Goal: Information Seeking & Learning: Find specific fact

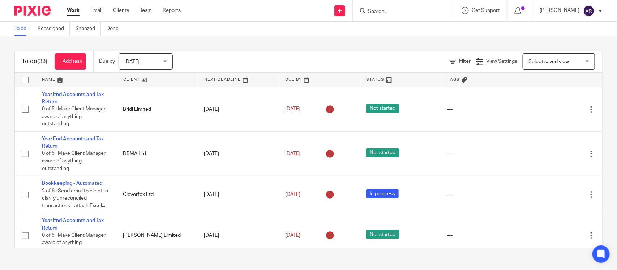
click at [367, 8] on form at bounding box center [405, 10] width 77 height 9
click at [367, 9] on input "Search" at bounding box center [399, 12] width 65 height 7
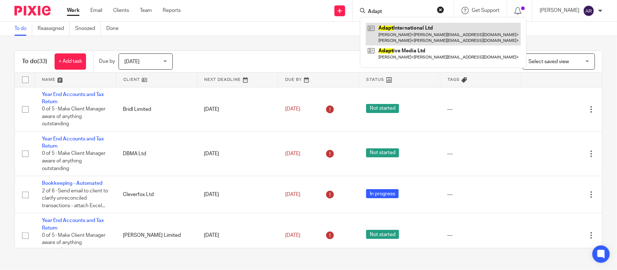
type input "Adapt"
click at [366, 28] on link at bounding box center [443, 34] width 155 height 22
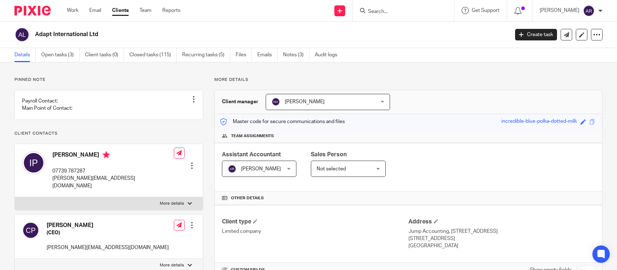
click at [183, 131] on p "Client contacts" at bounding box center [108, 134] width 189 height 6
click at [141, 81] on p "Pinned note" at bounding box center [108, 80] width 189 height 6
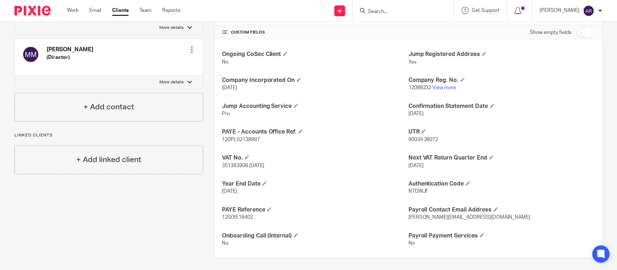
scroll to position [241, 0]
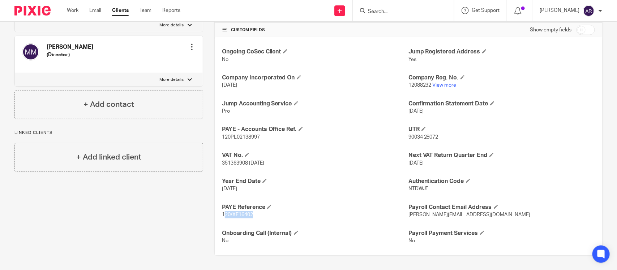
drag, startPoint x: 221, startPoint y: 215, endPoint x: 256, endPoint y: 214, distance: 34.7
click at [256, 214] on p "120/XE16402" at bounding box center [315, 214] width 186 height 7
drag, startPoint x: 219, startPoint y: 215, endPoint x: 252, endPoint y: 215, distance: 32.9
click at [252, 215] on p "120/XE16402" at bounding box center [315, 214] width 186 height 7
copy span "120/XE16402"
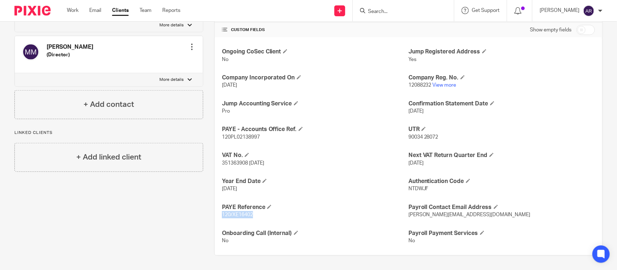
click at [268, 223] on div "Ongoing CoSec Client No Jump Registered Address Yes Company Incorporated On 5 J…" at bounding box center [408, 146] width 387 height 218
drag, startPoint x: 220, startPoint y: 138, endPoint x: 263, endPoint y: 137, distance: 43.0
click at [263, 137] on p "120PL02138997" at bounding box center [315, 137] width 186 height 7
copy span "120PL02138997"
click at [320, 156] on h4 "VAT No." at bounding box center [315, 156] width 186 height 8
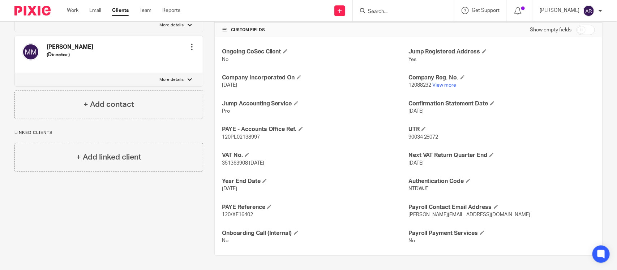
click at [367, 9] on input "Search" at bounding box center [399, 12] width 65 height 7
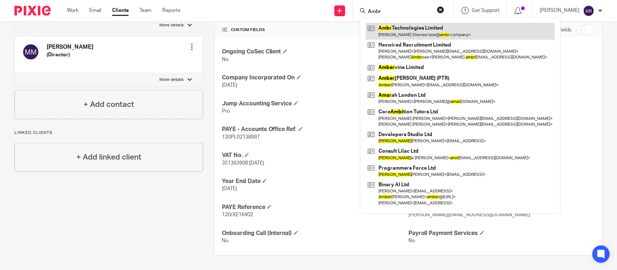
type input "Ambr"
click at [376, 30] on link at bounding box center [460, 31] width 189 height 17
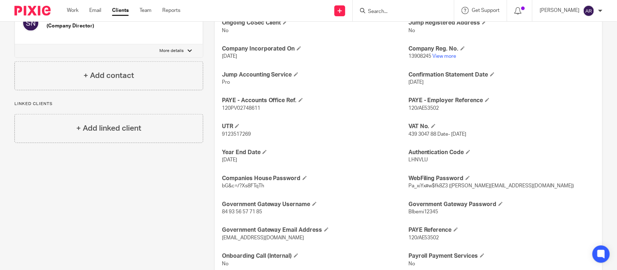
scroll to position [293, 0]
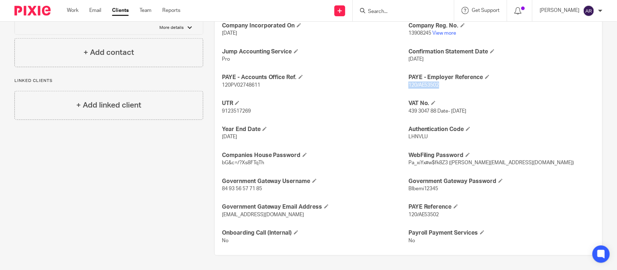
drag, startPoint x: 403, startPoint y: 85, endPoint x: 436, endPoint y: 86, distance: 32.2
click at [436, 86] on p "120/AE53502" at bounding box center [501, 85] width 186 height 7
copy span "120/AE53502"
drag, startPoint x: 222, startPoint y: 85, endPoint x: 259, endPoint y: 85, distance: 36.5
click at [259, 85] on p "120PV02748611" at bounding box center [315, 85] width 186 height 7
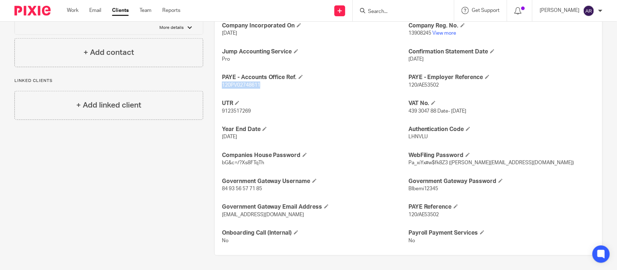
drag, startPoint x: 220, startPoint y: 87, endPoint x: 263, endPoint y: 87, distance: 42.3
click at [263, 87] on p "120PV02748611" at bounding box center [315, 85] width 186 height 7
copy span "120PV02748611"
drag, startPoint x: 358, startPoint y: 142, endPoint x: 366, endPoint y: 133, distance: 12.0
click at [358, 141] on div "Ongoing CoSec Client No Jump Registered Address No Company Incorporated On 10 F…" at bounding box center [408, 120] width 387 height 270
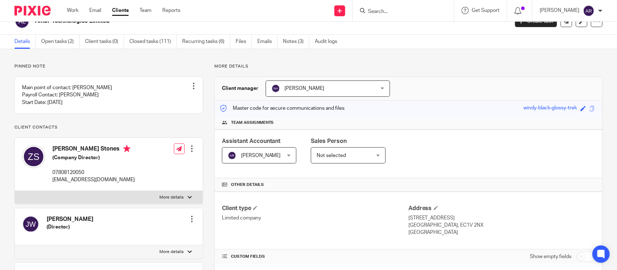
scroll to position [0, 0]
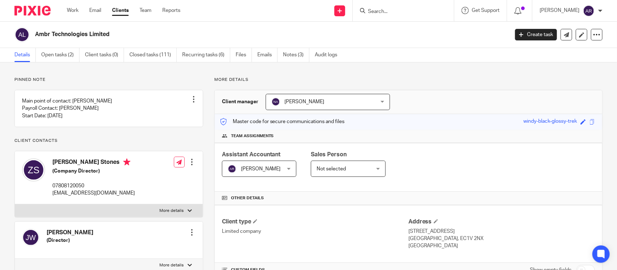
click at [134, 82] on p "Pinned note" at bounding box center [108, 80] width 189 height 6
click at [367, 9] on input "Search" at bounding box center [399, 12] width 65 height 7
type input "r"
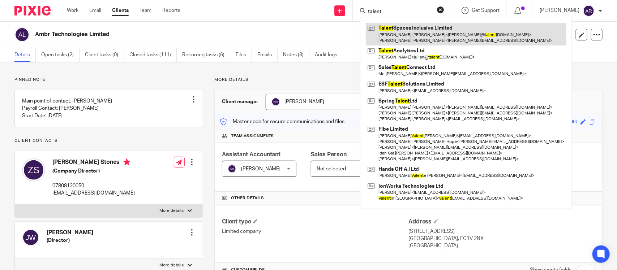
type input "talent"
click at [391, 37] on link at bounding box center [466, 34] width 200 height 22
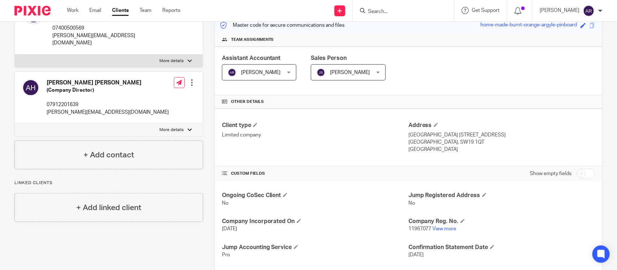
scroll to position [226, 0]
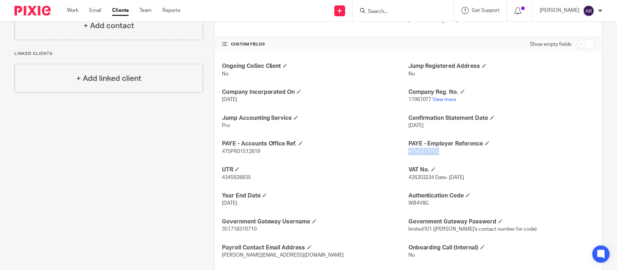
drag, startPoint x: 405, startPoint y: 152, endPoint x: 436, endPoint y: 152, distance: 31.1
click at [436, 152] on p "475/LE15702" at bounding box center [501, 151] width 186 height 7
copy span "475/LE15702"
drag, startPoint x: 218, startPoint y: 154, endPoint x: 258, endPoint y: 152, distance: 40.5
click at [252, 152] on div "Ongoing CoSec Client No Jump Registered Address No Company Incorporated On 29 A…" at bounding box center [408, 174] width 387 height 244
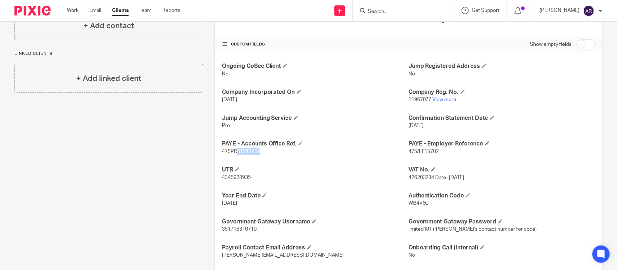
drag, startPoint x: 259, startPoint y: 152, endPoint x: 232, endPoint y: 152, distance: 26.7
click at [233, 152] on p "475PR01512819" at bounding box center [315, 151] width 186 height 7
click at [231, 152] on span "475PR01512819" at bounding box center [241, 151] width 38 height 5
click at [231, 154] on span "475PR01512819" at bounding box center [241, 151] width 38 height 5
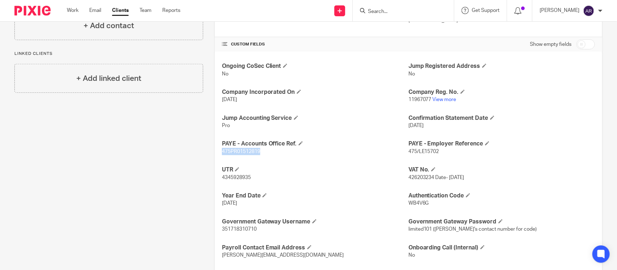
copy span "475PR01512819"
click at [181, 133] on div "Client contacts Adam David Hart (Company Director) 07912201639 adam@lbc-partner…" at bounding box center [103, 73] width 200 height 445
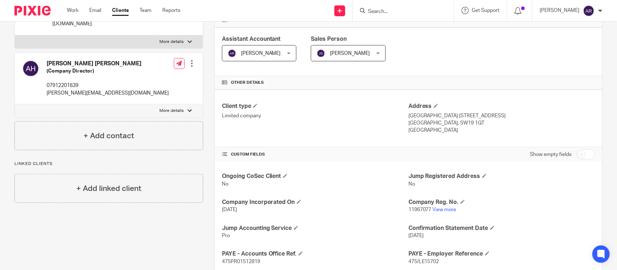
scroll to position [0, 0]
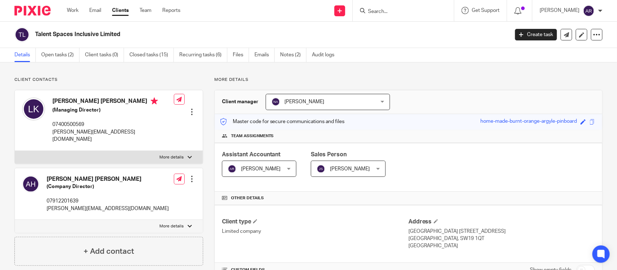
click at [367, 9] on input "Search" at bounding box center [399, 12] width 65 height 7
type input "c"
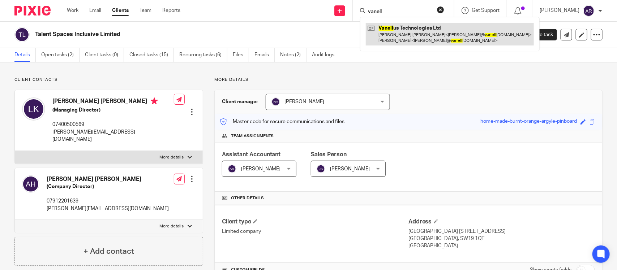
type input "vanell"
click at [383, 42] on link at bounding box center [450, 34] width 168 height 22
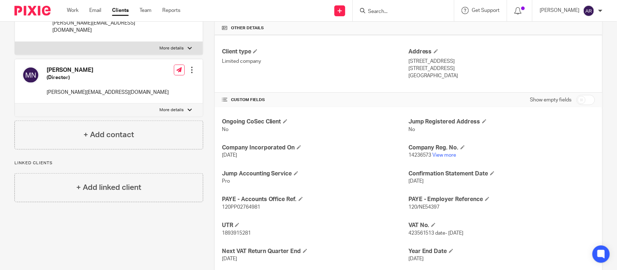
scroll to position [181, 0]
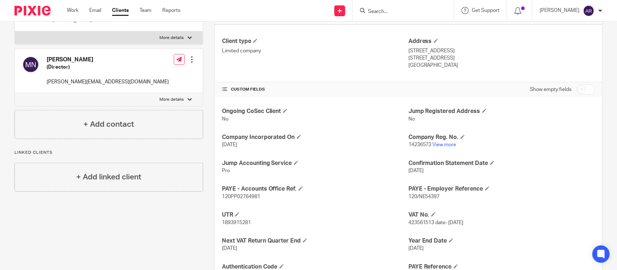
click at [411, 195] on span "120/NE54397" at bounding box center [423, 196] width 31 height 5
drag, startPoint x: 432, startPoint y: 199, endPoint x: 402, endPoint y: 198, distance: 30.4
click at [402, 198] on div "Ongoing CoSec Client No Jump Registered Address No Company Incorporated On [DAT…" at bounding box center [408, 219] width 387 height 244
click at [408, 197] on span "120/NE54397" at bounding box center [423, 196] width 31 height 5
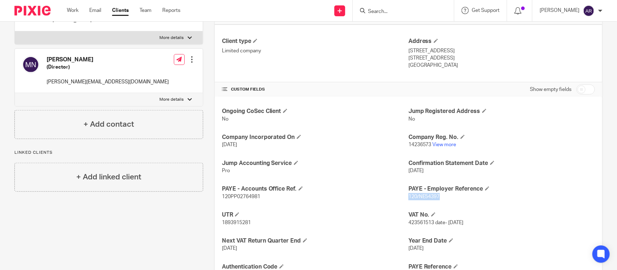
drag, startPoint x: 405, startPoint y: 197, endPoint x: 436, endPoint y: 196, distance: 31.1
click at [436, 196] on p "120/NE54397" at bounding box center [501, 196] width 186 height 7
copy span "120/NE54397"
drag, startPoint x: 221, startPoint y: 197, endPoint x: 263, endPoint y: 197, distance: 41.5
click at [263, 197] on p "120PP02764981" at bounding box center [315, 196] width 186 height 7
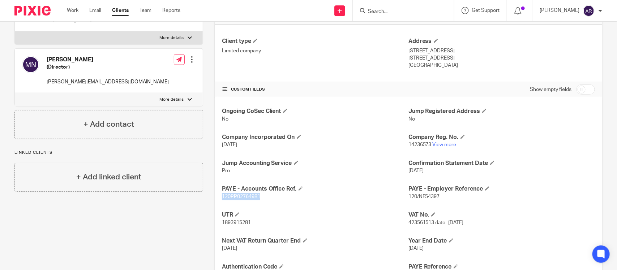
drag, startPoint x: 220, startPoint y: 199, endPoint x: 267, endPoint y: 199, distance: 47.0
click at [267, 199] on p "120PP02764981" at bounding box center [315, 196] width 186 height 7
copy span "120PP02764981"
click at [326, 202] on div "Ongoing CoSec Client No Jump Registered Address No Company Incorporated On [DAT…" at bounding box center [408, 219] width 387 height 244
click at [367, 11] on input "Search" at bounding box center [399, 12] width 65 height 7
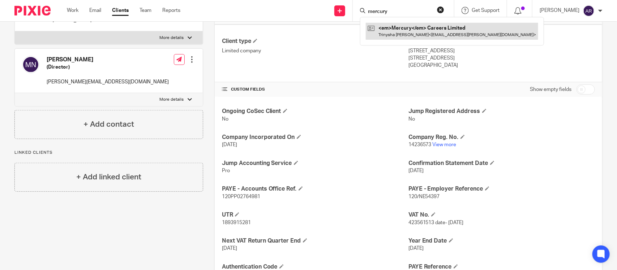
type input "mercury"
click at [375, 33] on link at bounding box center [452, 31] width 172 height 17
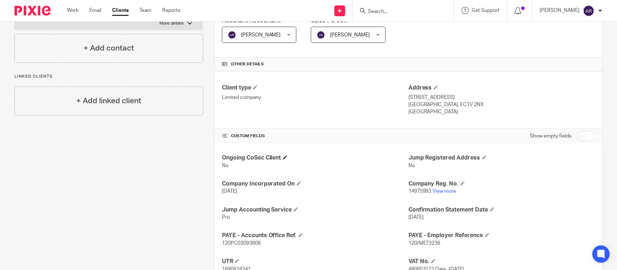
scroll to position [241, 0]
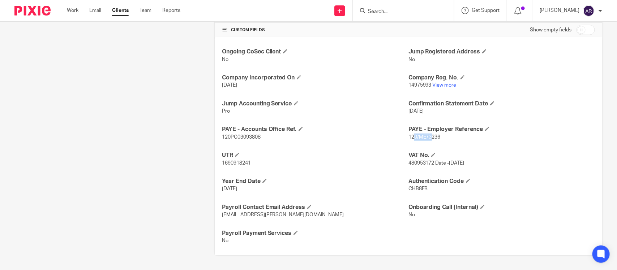
drag, startPoint x: 409, startPoint y: 137, endPoint x: 427, endPoint y: 136, distance: 18.4
click at [427, 136] on span "120/ME73236" at bounding box center [424, 137] width 32 height 5
click at [408, 136] on span "120/ME73236" at bounding box center [424, 137] width 32 height 5
click at [410, 136] on span "120/ME73236" at bounding box center [424, 137] width 32 height 5
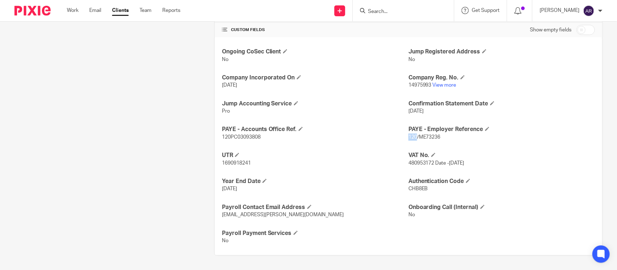
click at [410, 136] on span "120/ME73236" at bounding box center [424, 137] width 32 height 5
click at [241, 134] on p "120PC03093808" at bounding box center [315, 137] width 186 height 7
copy span "120PC03093808"
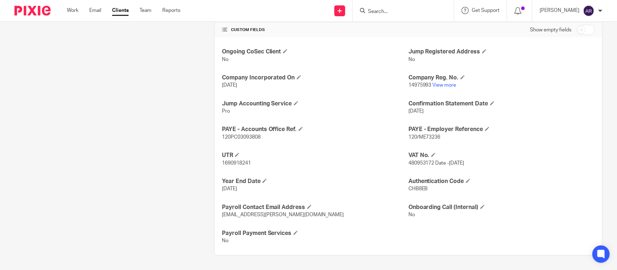
click at [409, 135] on span "120/ME73236" at bounding box center [424, 137] width 32 height 5
click at [434, 136] on span "120/ME73236" at bounding box center [424, 137] width 32 height 5
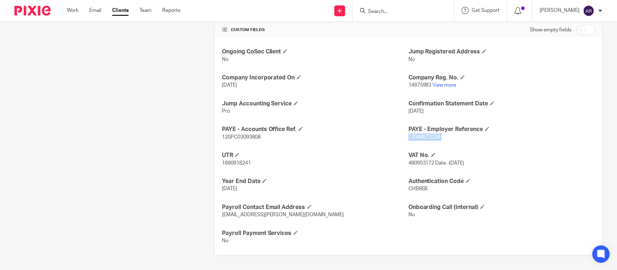
copy p "120/ME73236"
click at [241, 139] on span "120PC03093808" at bounding box center [241, 137] width 39 height 5
copy span "120PC03093808"
click at [332, 170] on div "Ongoing CoSec Client No Jump Registered Address No Company Incorporated On 3 Ju…" at bounding box center [408, 146] width 387 height 218
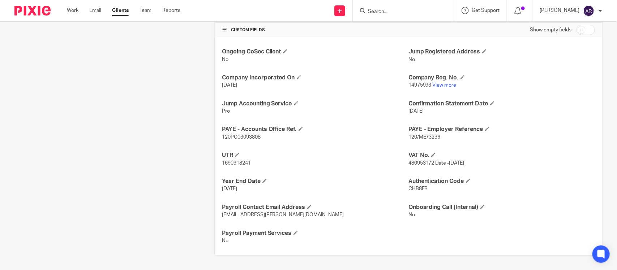
click at [416, 137] on span "120/ME73236" at bounding box center [424, 137] width 32 height 5
drag, startPoint x: 403, startPoint y: 136, endPoint x: 436, endPoint y: 136, distance: 32.5
click at [436, 136] on div "Ongoing CoSec Client No Jump Registered Address No Company Incorporated On 3 Ju…" at bounding box center [408, 146] width 387 height 218
drag, startPoint x: 436, startPoint y: 136, endPoint x: 440, endPoint y: 138, distance: 4.8
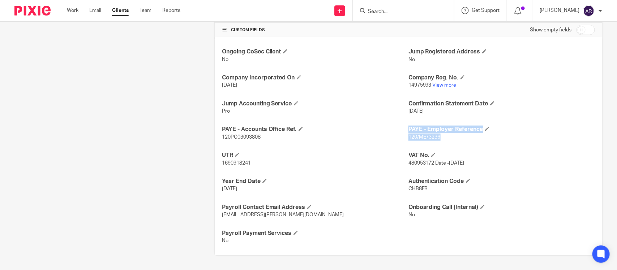
click at [436, 137] on span "120/ME73236" at bounding box center [424, 137] width 32 height 5
click at [440, 138] on p "120/ME73236" at bounding box center [501, 137] width 186 height 7
drag, startPoint x: 437, startPoint y: 138, endPoint x: 396, endPoint y: 138, distance: 41.2
click at [396, 138] on div "Ongoing CoSec Client No Jump Registered Address No Company Incorporated On 3 Ju…" at bounding box center [408, 146] width 387 height 218
click at [408, 138] on span "120/ME73236" at bounding box center [424, 137] width 32 height 5
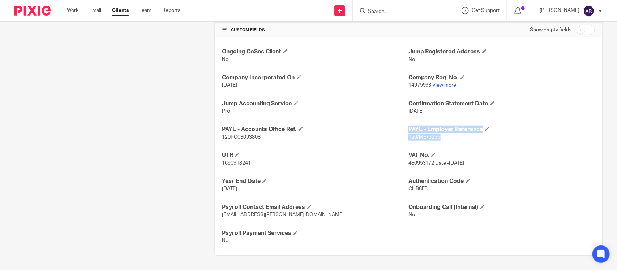
click at [408, 138] on span "120/ME73236" at bounding box center [424, 137] width 32 height 5
click at [408, 137] on span "120/ME73236" at bounding box center [424, 137] width 32 height 5
drag, startPoint x: 405, startPoint y: 137, endPoint x: 433, endPoint y: 137, distance: 28.9
click at [433, 137] on span "120/ME73236" at bounding box center [424, 137] width 32 height 5
drag, startPoint x: 226, startPoint y: 138, endPoint x: 264, endPoint y: 140, distance: 38.3
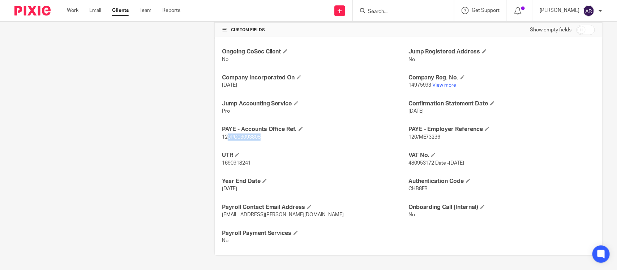
click at [264, 140] on p "120PC03093808" at bounding box center [315, 137] width 186 height 7
drag, startPoint x: 221, startPoint y: 138, endPoint x: 262, endPoint y: 138, distance: 41.2
click at [262, 138] on p "120PC03093808" at bounding box center [315, 137] width 186 height 7
click at [322, 143] on div "Ongoing CoSec Client No Jump Registered Address No Company Incorporated On 3 Ju…" at bounding box center [408, 146] width 387 height 218
click at [367, 10] on input "Search" at bounding box center [399, 12] width 65 height 7
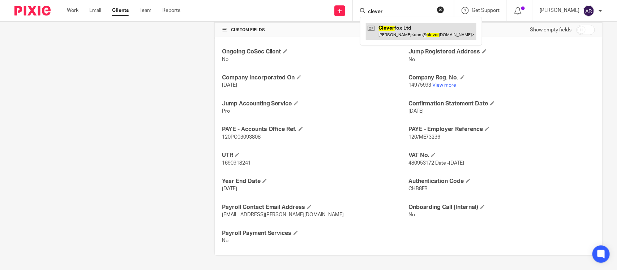
type input "clever"
click at [381, 31] on link at bounding box center [421, 31] width 111 height 17
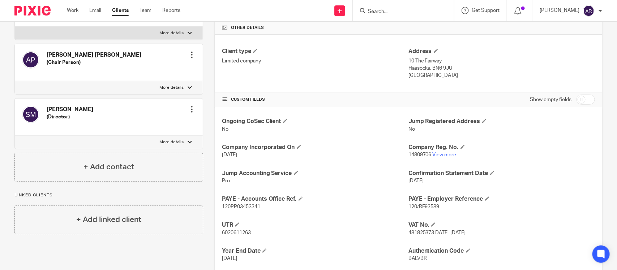
scroll to position [226, 0]
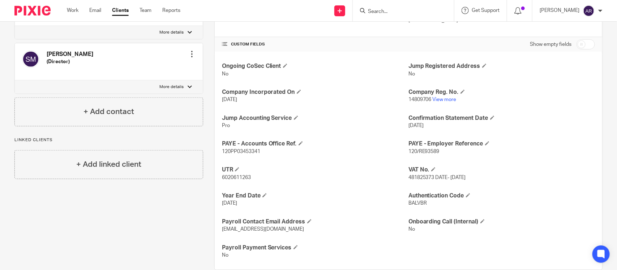
click at [416, 153] on span "120/RE93589" at bounding box center [423, 151] width 31 height 5
click at [408, 151] on span "120/RE93589" at bounding box center [423, 151] width 31 height 5
drag, startPoint x: 405, startPoint y: 151, endPoint x: 437, endPoint y: 151, distance: 32.5
click at [437, 151] on p "120/RE93589" at bounding box center [501, 151] width 186 height 7
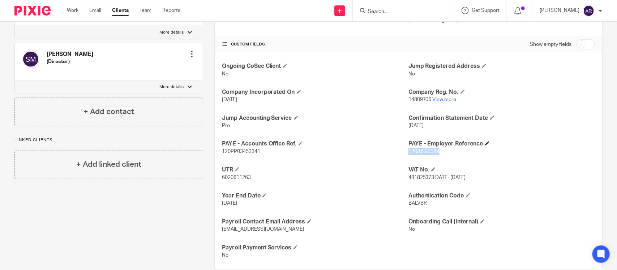
copy span "120/RE93589"
drag, startPoint x: 223, startPoint y: 152, endPoint x: 240, endPoint y: 152, distance: 17.3
click at [240, 152] on span "120PP03453341" at bounding box center [241, 151] width 38 height 5
drag, startPoint x: 220, startPoint y: 152, endPoint x: 259, endPoint y: 152, distance: 38.3
click at [259, 152] on p "120PP03453341" at bounding box center [315, 151] width 186 height 7
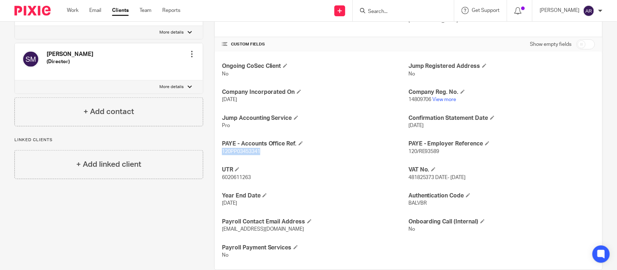
copy span "120PP03453341"
click at [277, 166] on div "Ongoing CoSec Client No Jump Registered Address No Company Incorporated On 17 A…" at bounding box center [408, 161] width 387 height 218
click at [367, 9] on input "Search" at bounding box center [399, 12] width 65 height 7
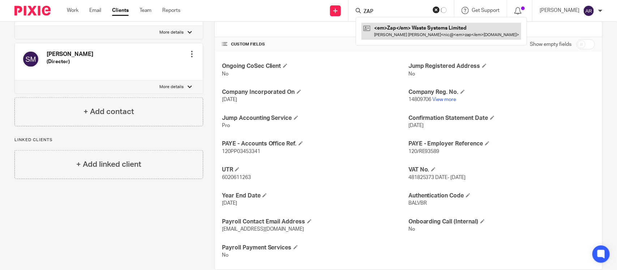
type input "ZAP"
click at [363, 26] on link at bounding box center [441, 31] width 160 height 17
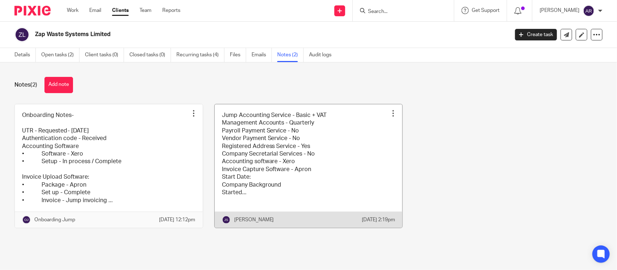
click at [297, 156] on link at bounding box center [309, 166] width 188 height 124
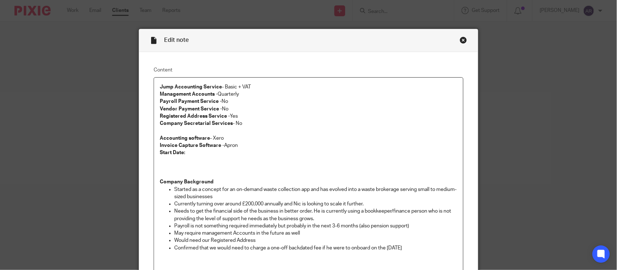
click at [237, 194] on p "Started as a concept for an on-demand waste collection app and has evolved into…" at bounding box center [315, 193] width 283 height 15
click at [459, 37] on div "Close this dialog window" at bounding box center [462, 39] width 7 height 7
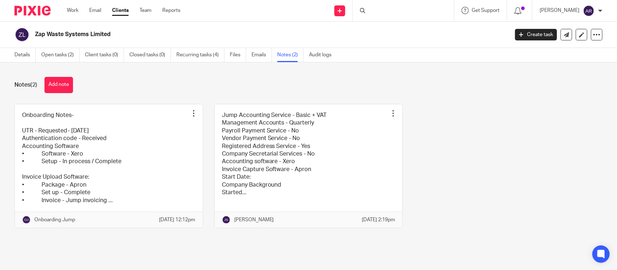
click at [214, 82] on div "Notes (2) Add note" at bounding box center [308, 85] width 588 height 16
click at [433, 152] on div "Onboarding Notes- UTR - Requested- 05-08-2025 Authentication code - Received Ac…" at bounding box center [302, 171] width 599 height 135
click at [119, 80] on div "Notes (2) Add note" at bounding box center [308, 85] width 588 height 16
click at [367, 8] on form at bounding box center [405, 10] width 77 height 9
click at [367, 10] on input "Search" at bounding box center [399, 12] width 65 height 7
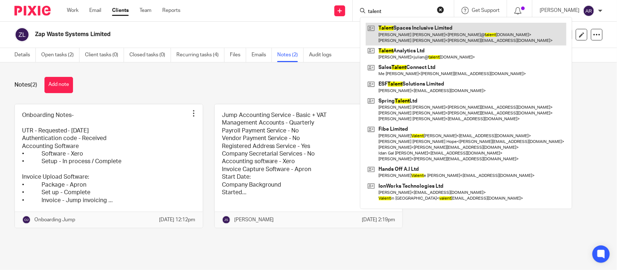
type input "talent"
click at [381, 31] on link at bounding box center [466, 34] width 200 height 22
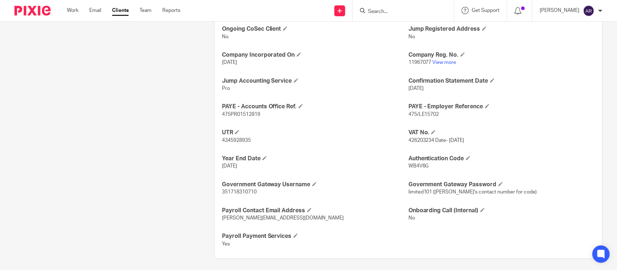
scroll to position [267, 0]
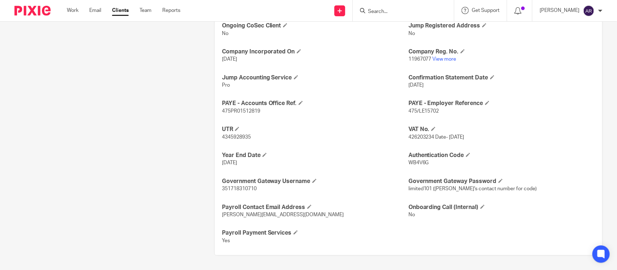
click at [415, 109] on span "475/LE15702" at bounding box center [423, 111] width 31 height 5
click at [408, 111] on span "475/LE15702" at bounding box center [423, 111] width 31 height 5
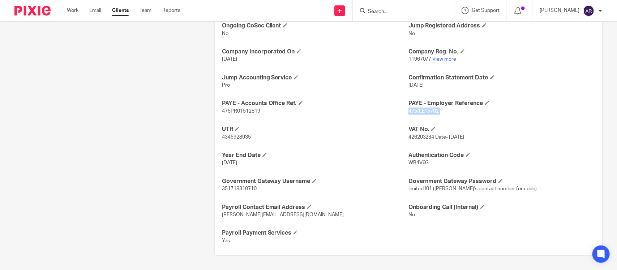
click at [408, 111] on span "475/LE15702" at bounding box center [423, 111] width 31 height 5
copy p "475/LE15702"
click at [237, 112] on span "475PR01512819" at bounding box center [241, 111] width 38 height 5
copy span "475PR01512819"
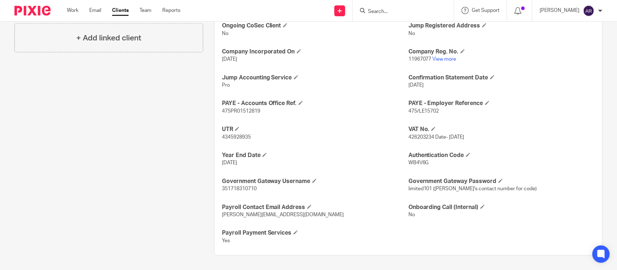
click at [145, 169] on div "Client contacts [PERSON_NAME] [PERSON_NAME] (Company Director) 07912201639 [PER…" at bounding box center [103, 33] width 200 height 445
click at [367, 9] on input "Search" at bounding box center [399, 12] width 65 height 7
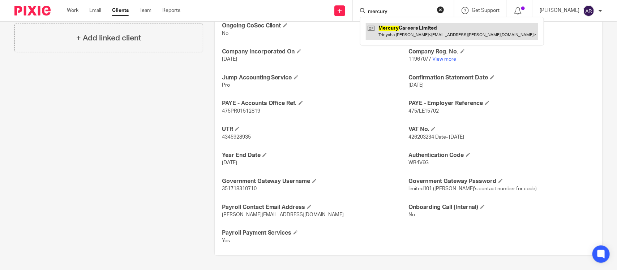
type input "mercury"
click at [388, 33] on link at bounding box center [452, 31] width 172 height 17
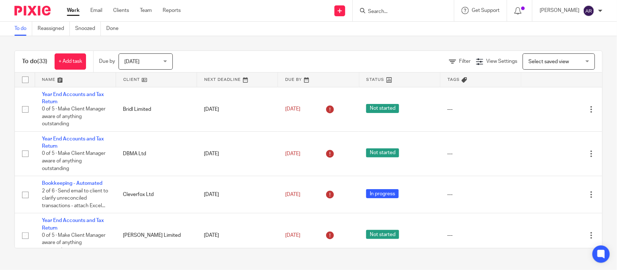
click at [367, 9] on input "Search" at bounding box center [399, 12] width 65 height 7
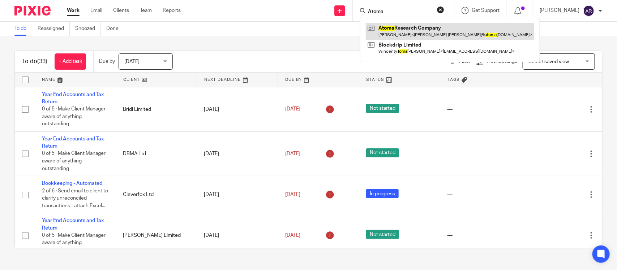
type input "Atoma"
click at [376, 28] on link at bounding box center [450, 31] width 168 height 17
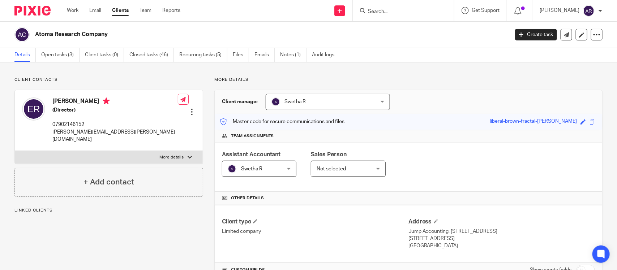
drag, startPoint x: 33, startPoint y: 34, endPoint x: 125, endPoint y: 37, distance: 92.2
click at [125, 37] on div "Atoma Research Company" at bounding box center [258, 34] width 489 height 15
copy h2 "Atoma Research Company"
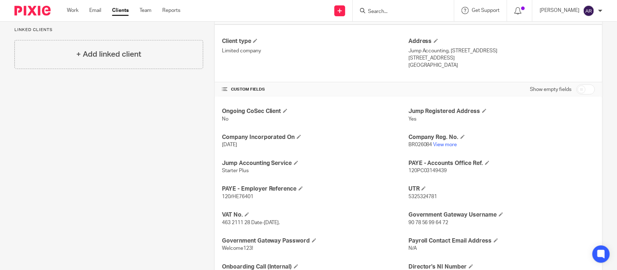
scroll to position [226, 0]
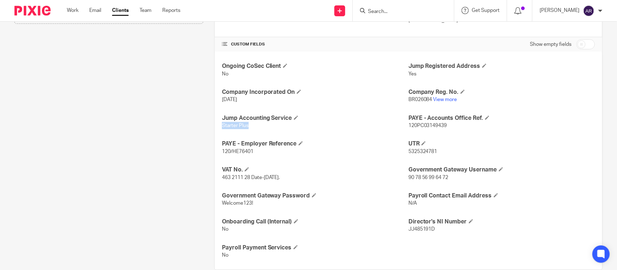
drag, startPoint x: 218, startPoint y: 128, endPoint x: 247, endPoint y: 130, distance: 29.0
click at [247, 130] on div "Ongoing CoSec Client No Jump Registered Address Yes Company Incorporated On [DA…" at bounding box center [408, 161] width 387 height 218
click at [207, 130] on div "More details Client manager [PERSON_NAME] R [PERSON_NAME] A Abinandhana P.K [PE…" at bounding box center [402, 60] width 399 height 419
click at [229, 124] on span "Starter Plus" at bounding box center [235, 125] width 27 height 5
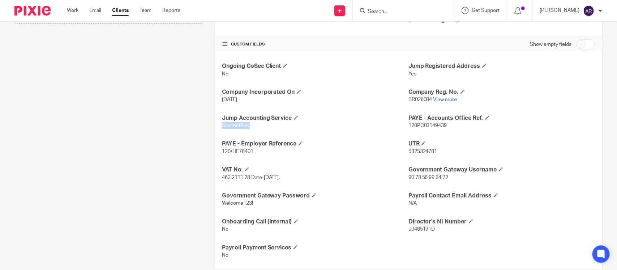
click at [229, 124] on span "Starter Plus" at bounding box center [235, 125] width 27 height 5
click at [236, 127] on span "Starter Plus" at bounding box center [235, 125] width 27 height 5
drag, startPoint x: 228, startPoint y: 126, endPoint x: 246, endPoint y: 131, distance: 18.9
click at [246, 128] on span "Starter Plus" at bounding box center [235, 125] width 27 height 5
click at [335, 132] on div "Ongoing CoSec Client No Jump Registered Address Yes Company Incorporated On [DA…" at bounding box center [408, 161] width 387 height 218
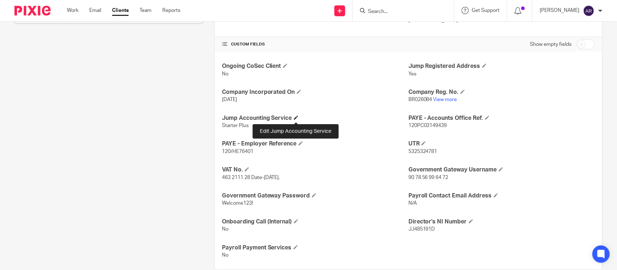
click at [295, 118] on span at bounding box center [296, 118] width 4 height 4
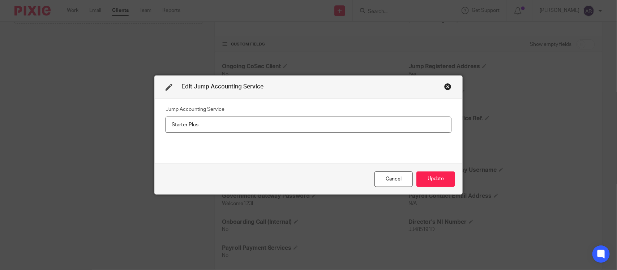
drag, startPoint x: 273, startPoint y: 129, endPoint x: 46, endPoint y: 130, distance: 226.5
click at [55, 129] on div "Edit Jump Accounting Service Jump Accounting Service Starter Plus Cancel Update" at bounding box center [308, 135] width 617 height 270
type input "Pro Lite"
click at [432, 172] on button "Update" at bounding box center [435, 180] width 39 height 16
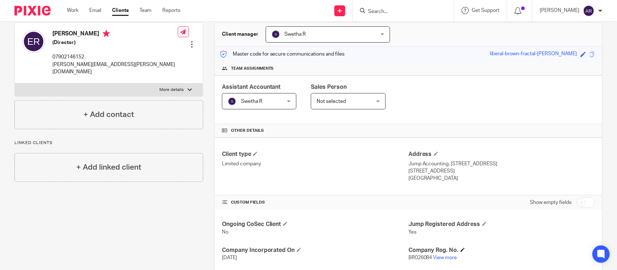
scroll to position [135, 0]
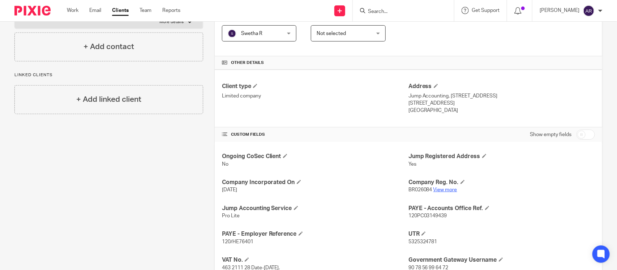
click at [440, 189] on link "View more" at bounding box center [445, 189] width 24 height 5
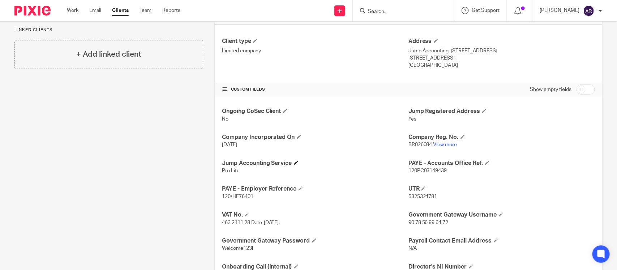
click at [381, 169] on p "Pro Lite" at bounding box center [315, 170] width 186 height 7
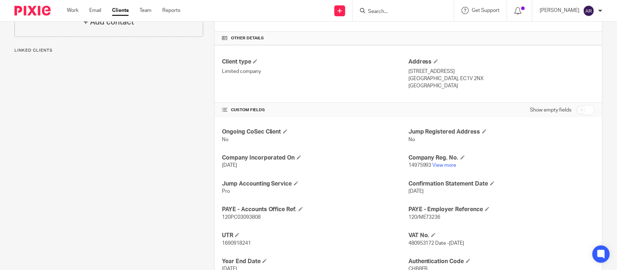
scroll to position [181, 0]
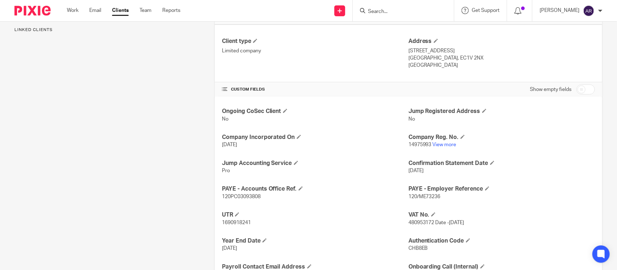
click at [421, 200] on p "120/ME73236" at bounding box center [501, 196] width 186 height 7
click at [420, 200] on p "120/ME73236" at bounding box center [501, 196] width 186 height 7
click at [418, 195] on span "120/ME73236" at bounding box center [424, 196] width 32 height 5
drag, startPoint x: 405, startPoint y: 195, endPoint x: 441, endPoint y: 198, distance: 36.2
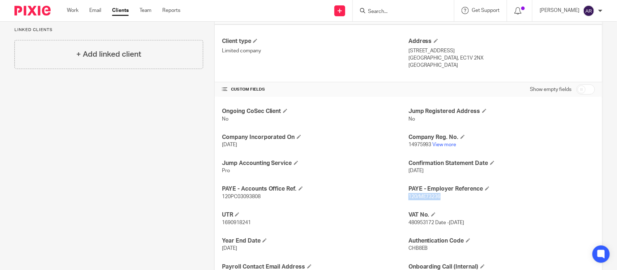
click at [441, 198] on p "120/ME73236" at bounding box center [501, 196] width 186 height 7
copy span "120/ME73236"
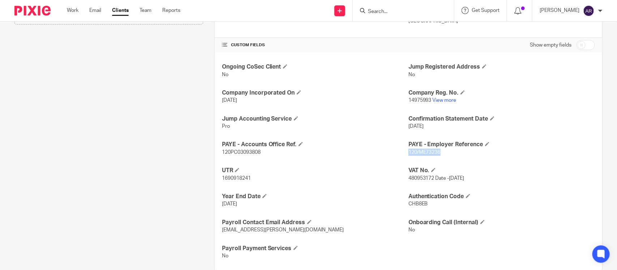
scroll to position [226, 0]
click at [222, 151] on span "120PC03093808" at bounding box center [241, 151] width 39 height 5
drag, startPoint x: 221, startPoint y: 151, endPoint x: 255, endPoint y: 152, distance: 34.0
click at [255, 152] on span "120PC03093808" at bounding box center [241, 151] width 39 height 5
copy span "120PC03093808"
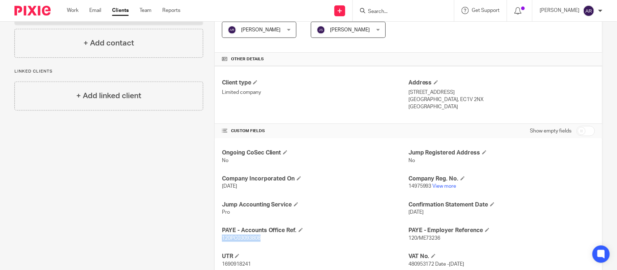
scroll to position [135, 0]
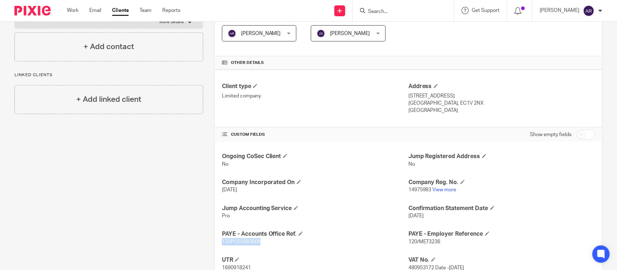
click at [367, 13] on input "Search" at bounding box center [399, 12] width 65 height 7
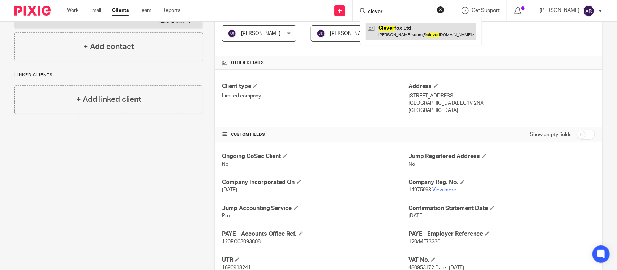
type input "clever"
click at [391, 30] on link at bounding box center [421, 31] width 111 height 17
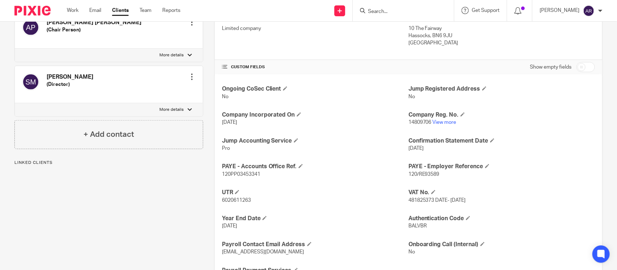
scroll to position [226, 0]
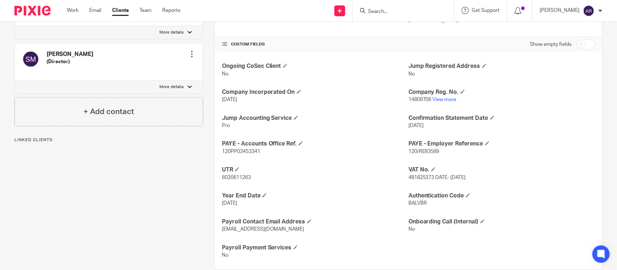
click at [419, 151] on span "120/RE93589" at bounding box center [423, 151] width 31 height 5
click at [408, 154] on span "120/RE93589" at bounding box center [423, 151] width 31 height 5
drag, startPoint x: 415, startPoint y: 152, endPoint x: 438, endPoint y: 152, distance: 23.5
click at [438, 152] on p "120/RE93589" at bounding box center [501, 151] width 186 height 7
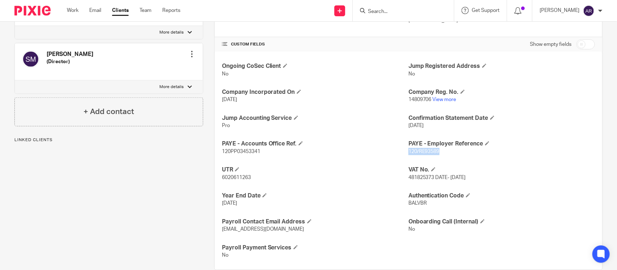
copy span "120/RE93589"
click at [228, 151] on span "120PP03453341" at bounding box center [241, 151] width 38 height 5
copy span "120PP03453341"
click at [351, 170] on h4 "UTR" at bounding box center [315, 170] width 186 height 8
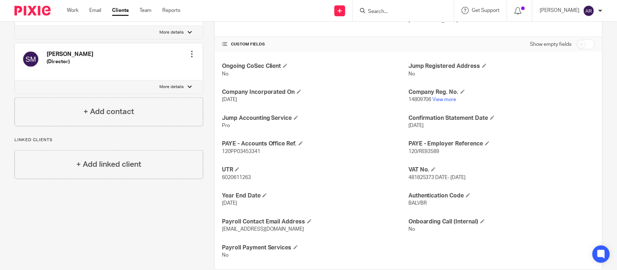
click at [367, 11] on input "Search" at bounding box center [399, 12] width 65 height 7
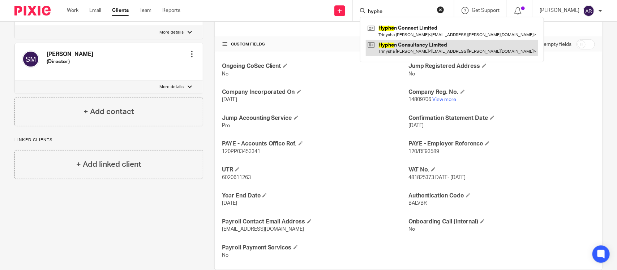
type input "hyphe"
click at [372, 46] on link at bounding box center [452, 48] width 172 height 17
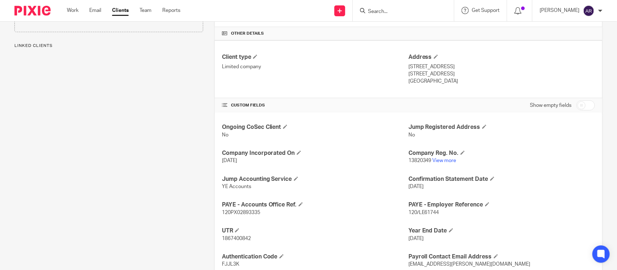
scroll to position [181, 0]
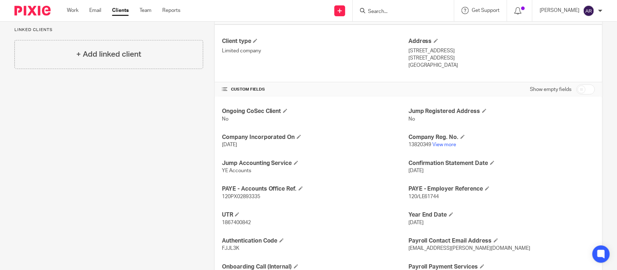
click at [420, 197] on span "120/LE61744" at bounding box center [423, 196] width 31 height 5
copy span "LE61744"
click at [408, 195] on span "120/LE61744" at bounding box center [423, 196] width 31 height 5
click at [408, 196] on span "120/LE61744" at bounding box center [423, 196] width 31 height 5
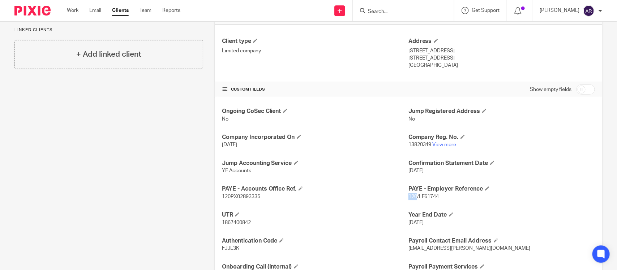
click at [408, 196] on span "120/LE61744" at bounding box center [423, 196] width 31 height 5
copy p "120/LE61744"
click at [250, 197] on span "120PX02893335" at bounding box center [241, 196] width 38 height 5
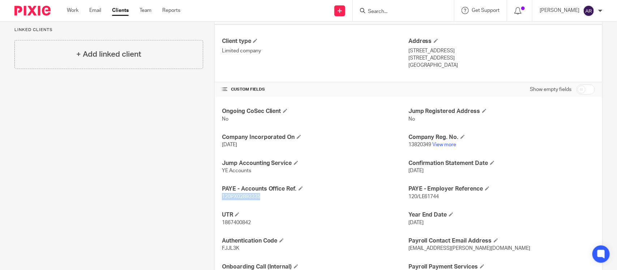
copy span "120PX02893335"
click at [367, 12] on input "Search" at bounding box center [399, 12] width 65 height 7
type input "TCS"
click at [371, 26] on link at bounding box center [411, 28] width 90 height 11
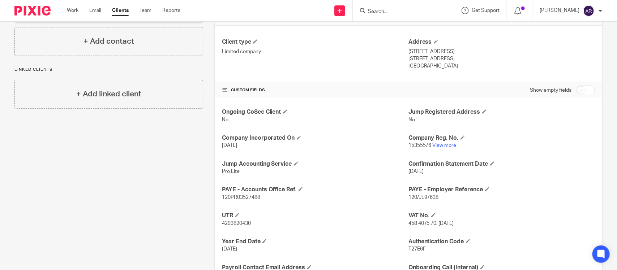
scroll to position [181, 0]
drag, startPoint x: 405, startPoint y: 199, endPoint x: 438, endPoint y: 199, distance: 32.9
click at [438, 199] on p "120/JE97638" at bounding box center [501, 196] width 186 height 7
copy span "120/JE97638"
drag, startPoint x: 216, startPoint y: 191, endPoint x: 219, endPoint y: 194, distance: 4.1
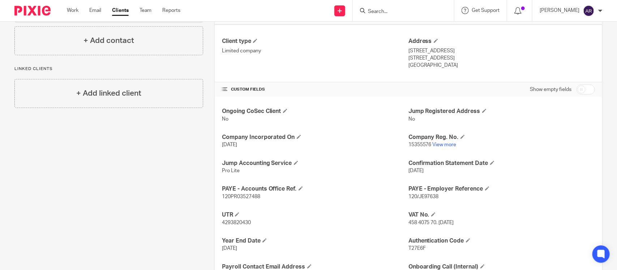
click at [217, 191] on div "Ongoing CoSec Client No Jump Registered Address No Company Incorporated On 16 D…" at bounding box center [408, 206] width 387 height 218
drag, startPoint x: 220, startPoint y: 195, endPoint x: 265, endPoint y: 194, distance: 44.5
click at [265, 194] on p "120PR03527488" at bounding box center [315, 196] width 186 height 7
copy span "120PR03527488"
click at [367, 6] on form at bounding box center [405, 10] width 77 height 9
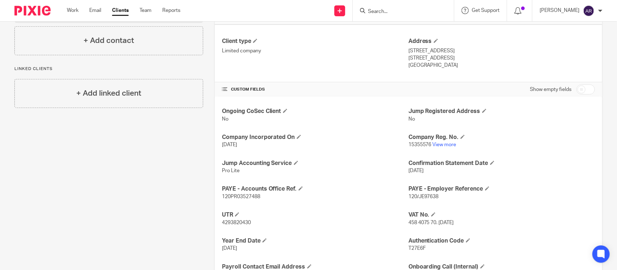
click at [367, 9] on input "Search" at bounding box center [399, 12] width 65 height 7
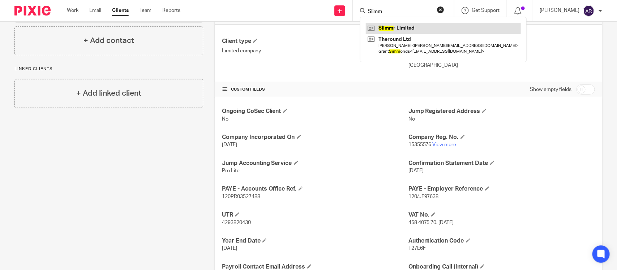
type input "Slimm"
click at [396, 25] on link at bounding box center [443, 28] width 155 height 11
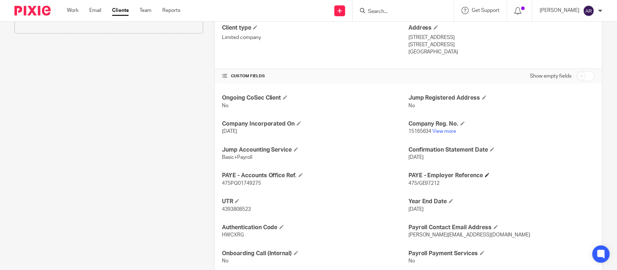
scroll to position [215, 0]
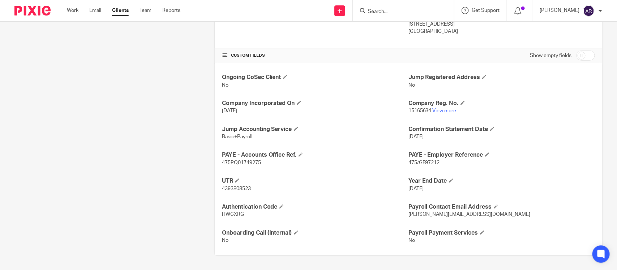
click at [425, 165] on span "475/GE97212" at bounding box center [423, 162] width 31 height 5
click at [423, 161] on span "475/GE97212" at bounding box center [423, 162] width 31 height 5
click at [413, 168] on div "Ongoing CoSec Client No Jump Registered Address No Company Incorporated On 26 S…" at bounding box center [408, 159] width 387 height 193
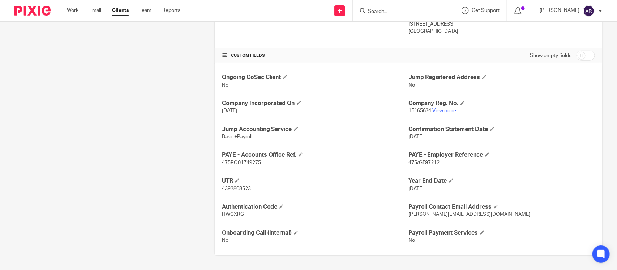
click at [409, 164] on span "475/GE97212" at bounding box center [423, 162] width 31 height 5
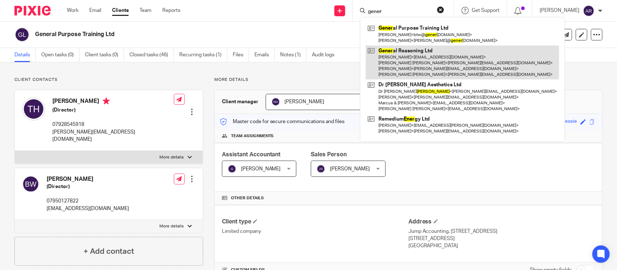
type input "gener"
click at [396, 54] on link at bounding box center [462, 63] width 193 height 34
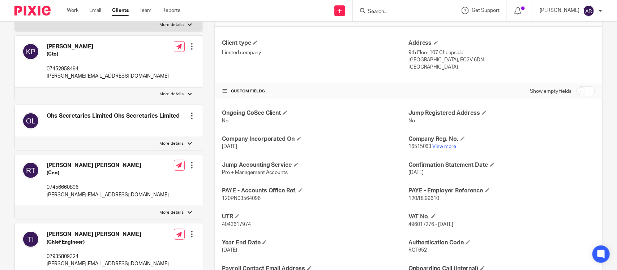
scroll to position [181, 0]
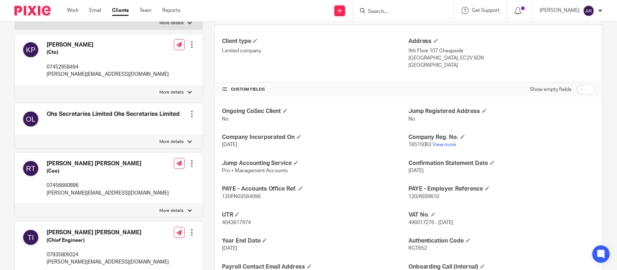
click at [423, 196] on span "120/RE99610" at bounding box center [423, 196] width 31 height 5
click at [422, 196] on span "120/RE99610" at bounding box center [423, 196] width 31 height 5
click at [421, 196] on span "120/RE99610" at bounding box center [423, 196] width 31 height 5
click at [408, 198] on span "120/RE99610" at bounding box center [423, 196] width 31 height 5
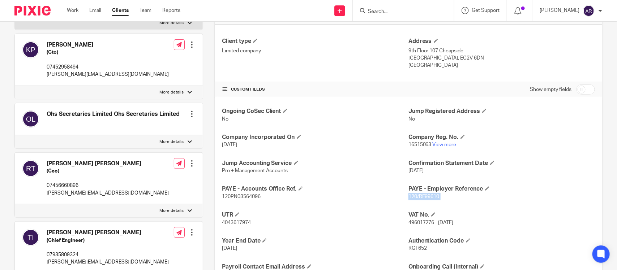
click at [408, 198] on span "120/RE99610" at bounding box center [423, 196] width 31 height 5
copy p "120/RE99610"
click at [243, 200] on p "120PN03564096" at bounding box center [315, 196] width 186 height 7
click at [242, 200] on p "120PN03564096" at bounding box center [315, 196] width 186 height 7
click at [242, 199] on p "120PN03564096" at bounding box center [315, 196] width 186 height 7
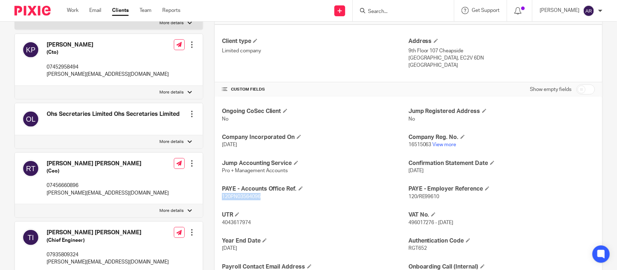
copy span "120PN03564096"
